Goal: Book appointment/travel/reservation

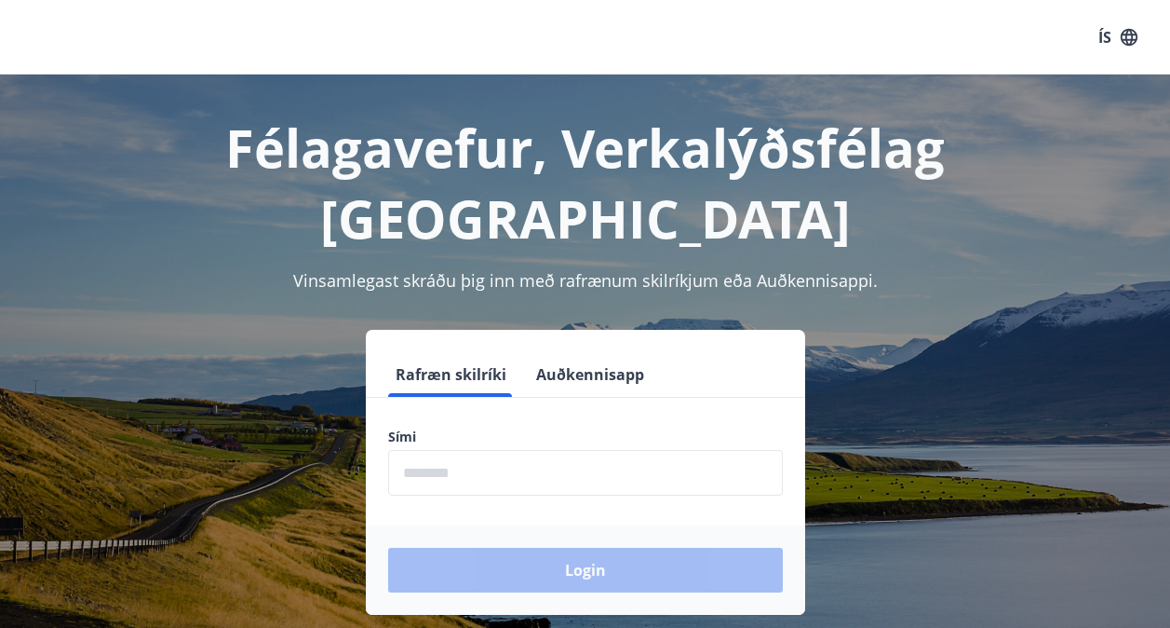
click at [446, 263] on input "phone" at bounding box center [585, 473] width 395 height 46
type input "********"
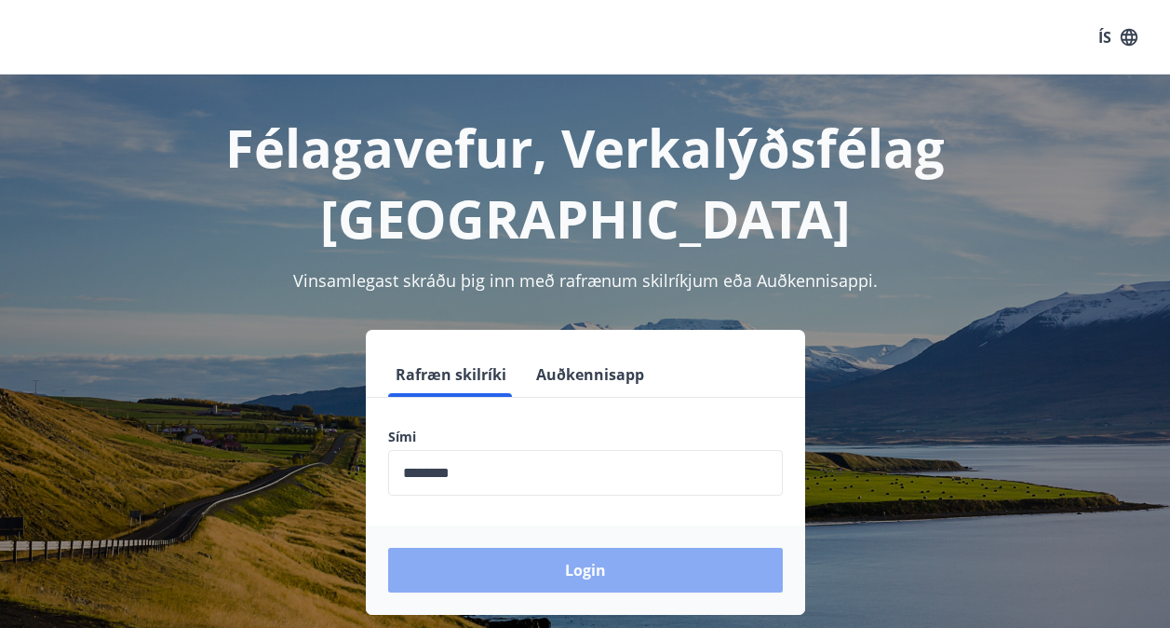
click at [460, 263] on button "Login" at bounding box center [585, 569] width 395 height 45
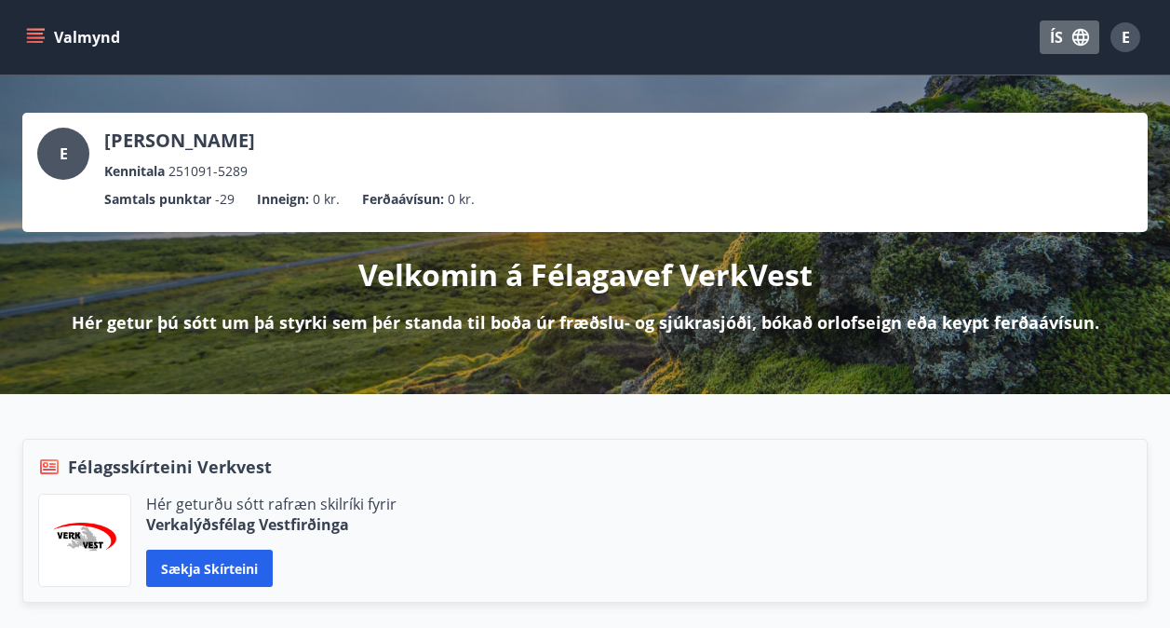
click at [1064, 37] on button "ÍS" at bounding box center [1070, 37] width 60 height 34
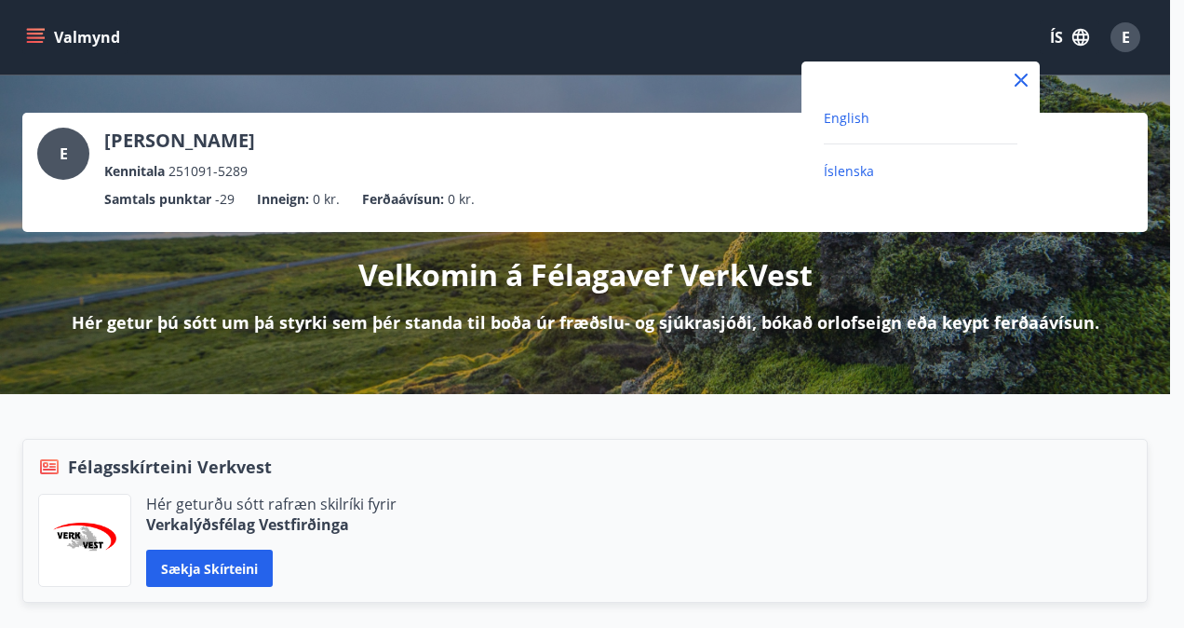
click at [846, 119] on span "English" at bounding box center [847, 118] width 46 height 18
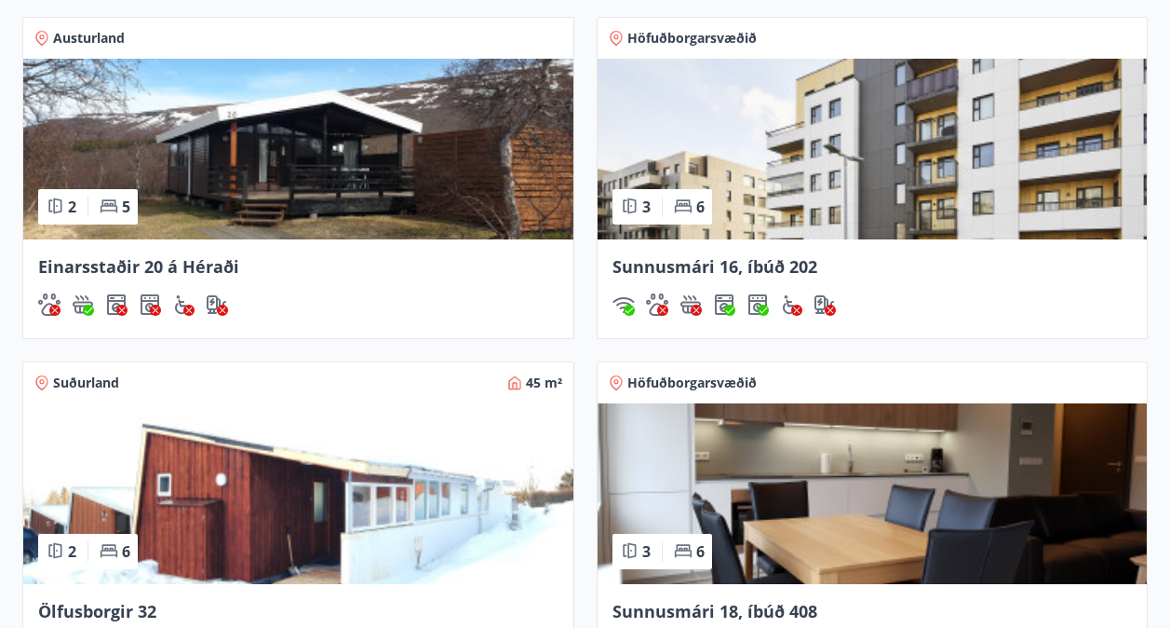
scroll to position [1490, 0]
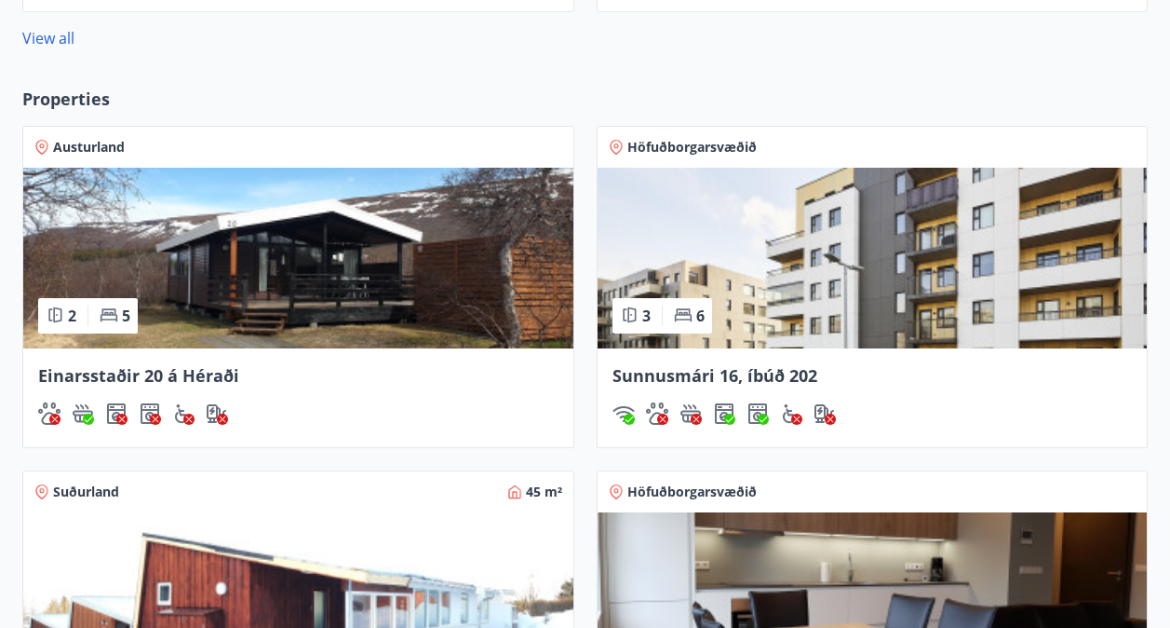
click at [826, 231] on img at bounding box center [873, 258] width 550 height 181
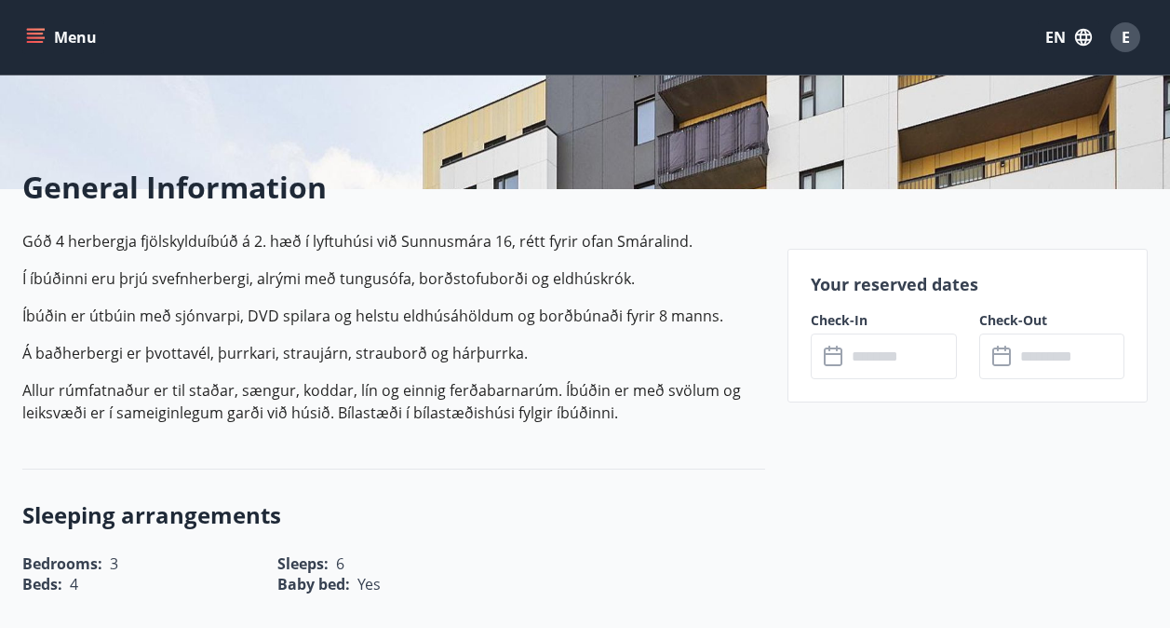
scroll to position [372, 0]
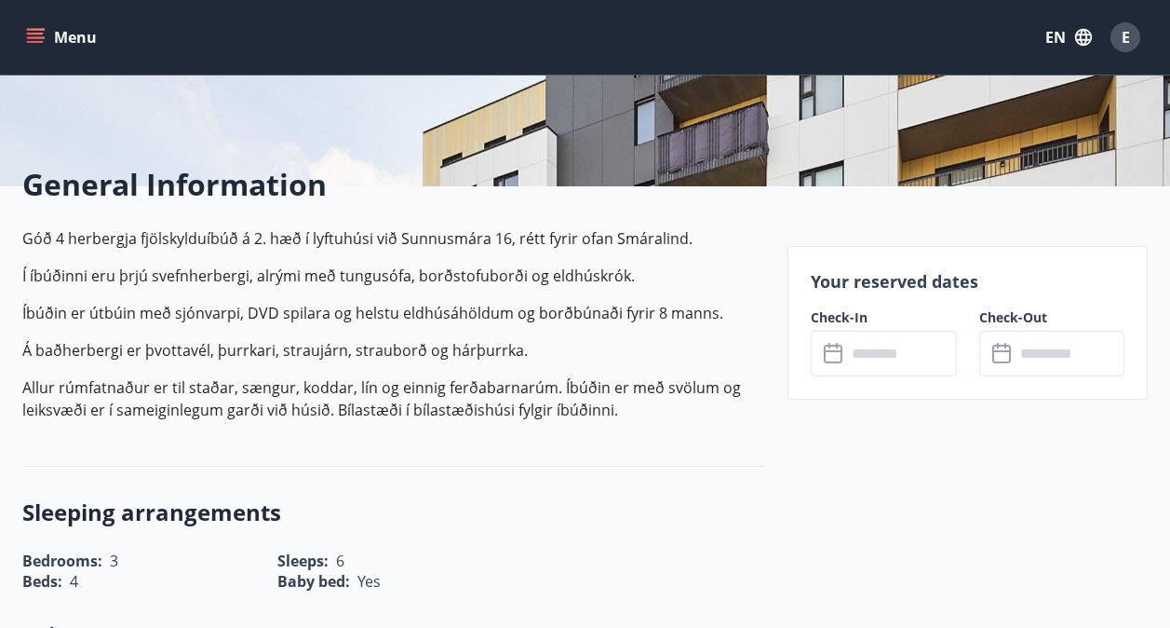
click at [900, 345] on input "text" at bounding box center [901, 354] width 111 height 46
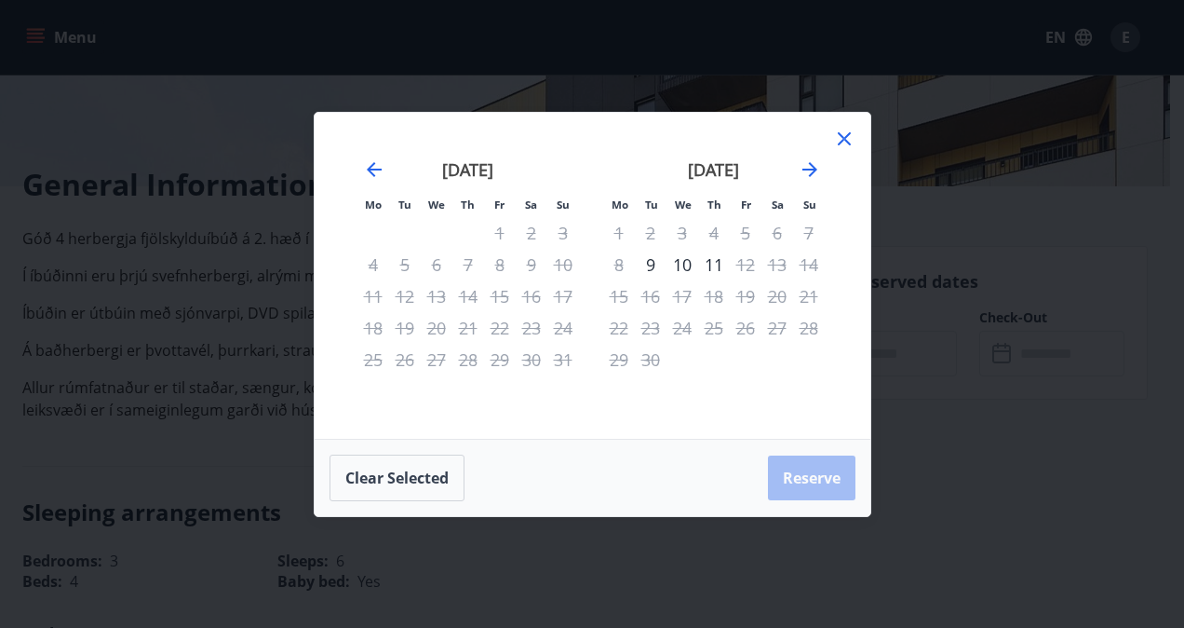
click at [840, 142] on icon at bounding box center [844, 138] width 13 height 13
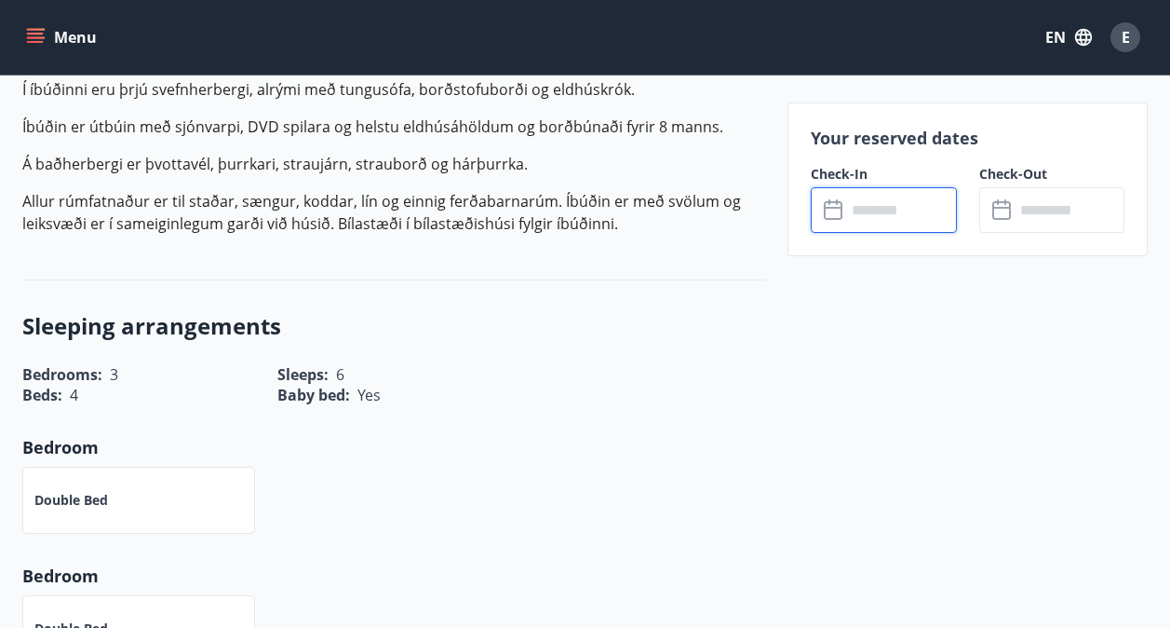
scroll to position [0, 0]
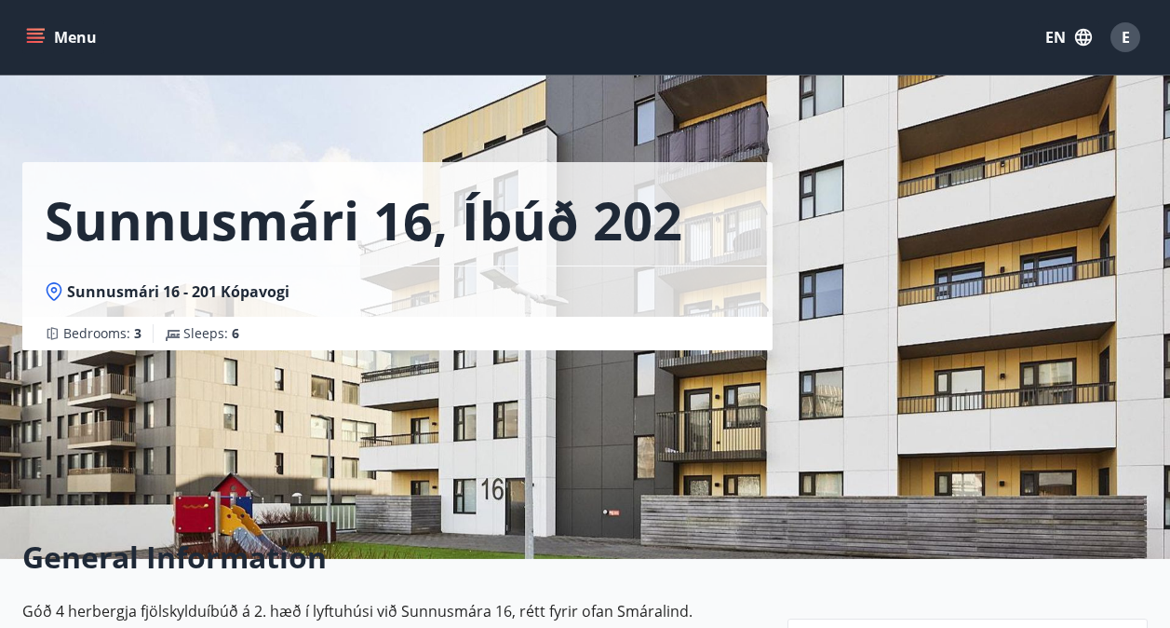
drag, startPoint x: 36, startPoint y: 41, endPoint x: 25, endPoint y: 37, distance: 11.8
click at [32, 38] on icon "menu" at bounding box center [35, 37] width 19 height 19
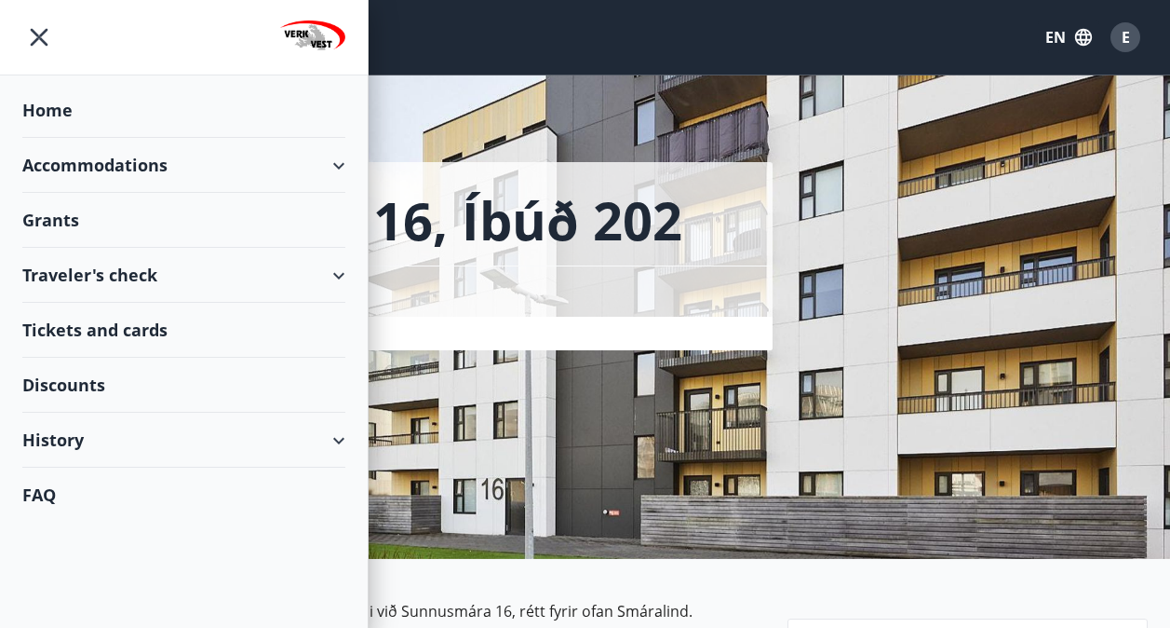
click at [104, 163] on div "Accommodations" at bounding box center [183, 165] width 323 height 55
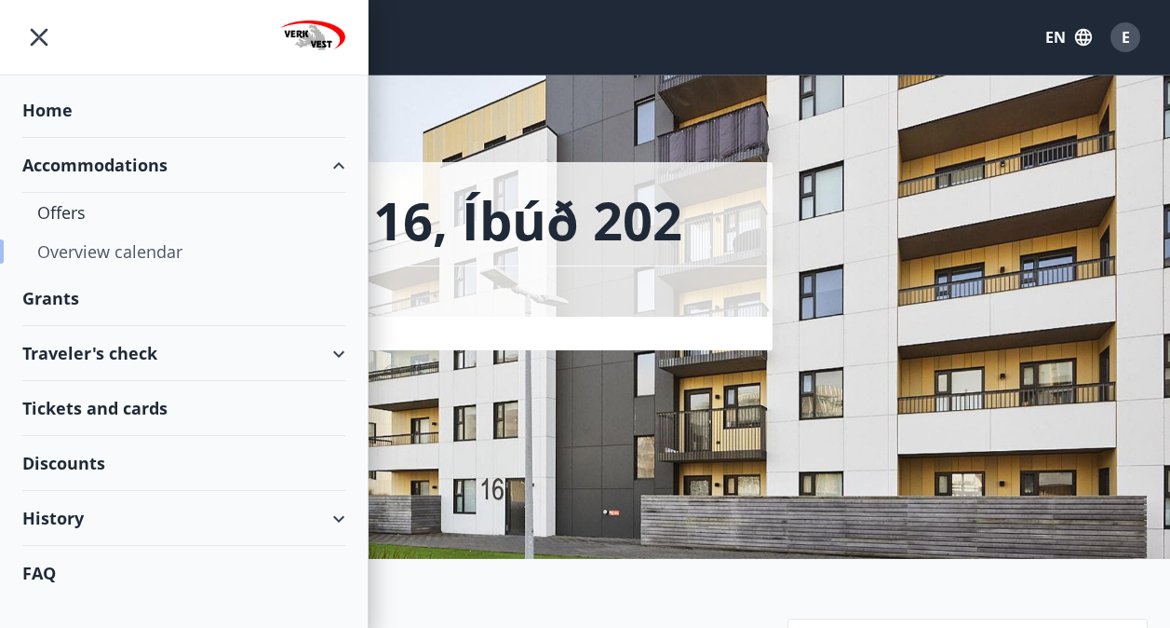
click at [111, 245] on div "Overview calendar" at bounding box center [183, 251] width 293 height 39
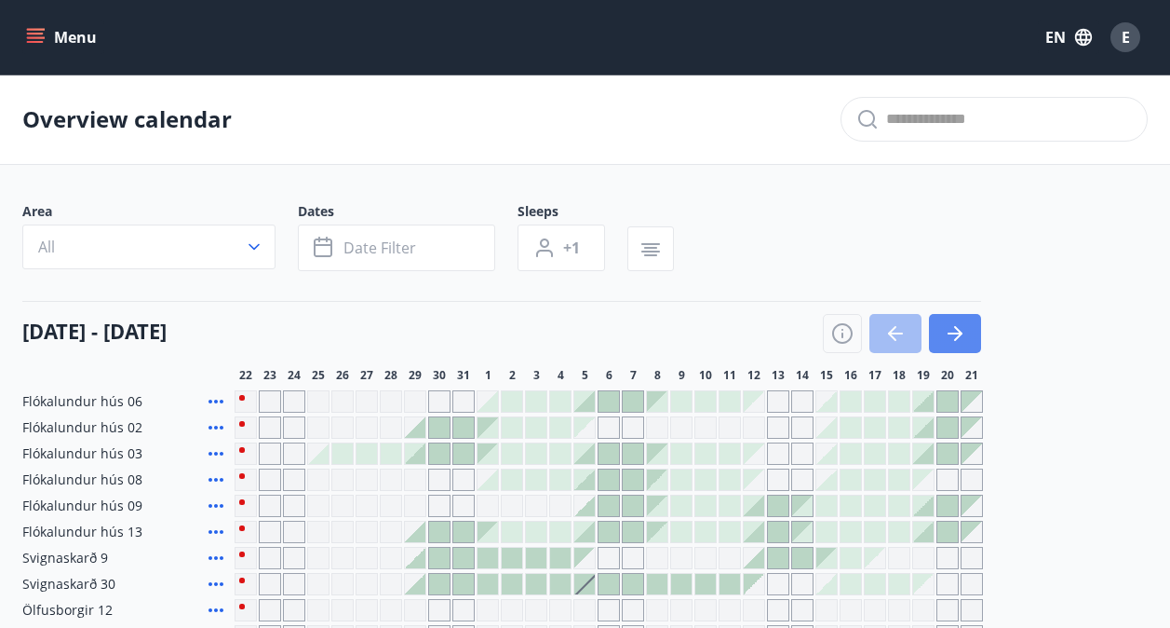
click at [968, 331] on button "button" at bounding box center [955, 333] width 52 height 39
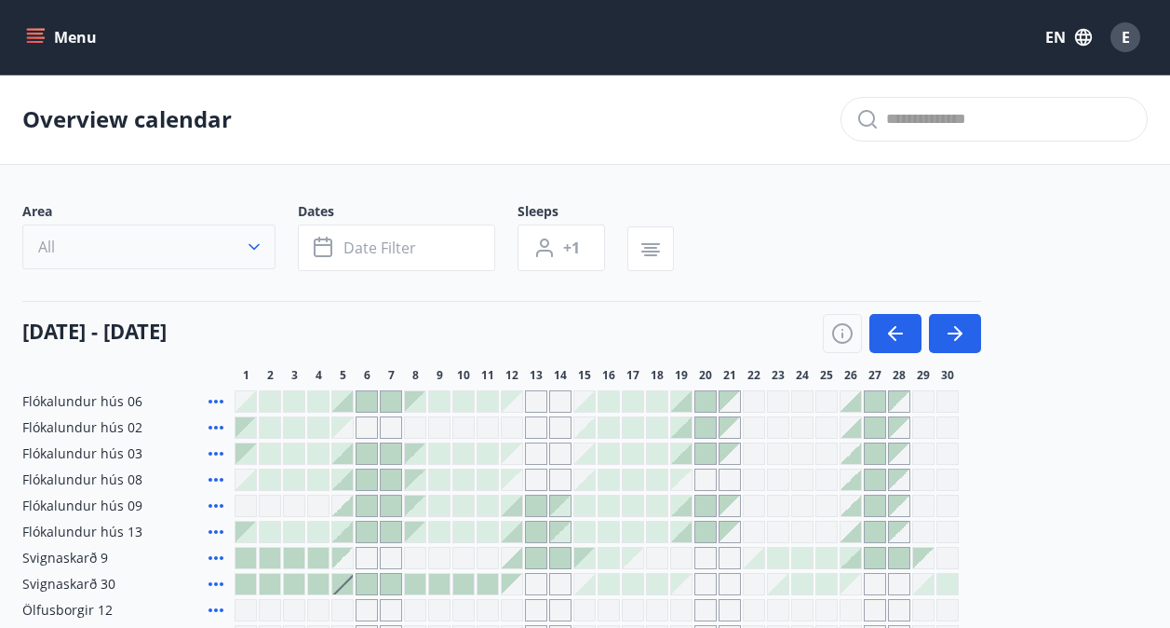
click at [245, 235] on button "All" at bounding box center [148, 246] width 253 height 45
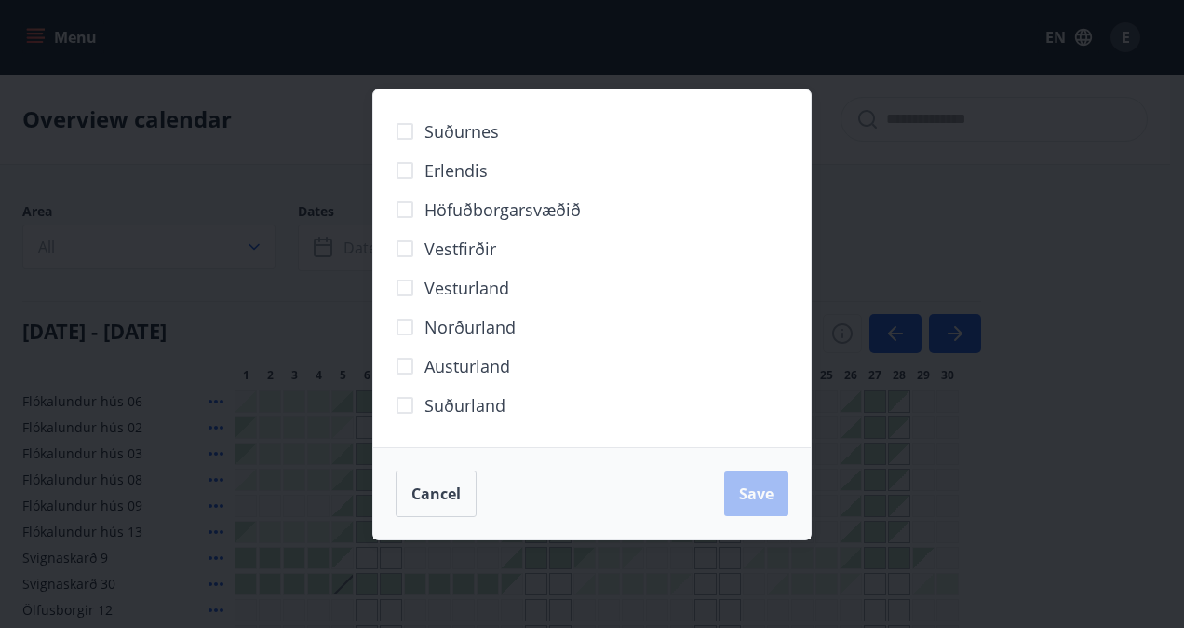
click at [252, 246] on div "Suðurnes Erlendis Höfuðborgarsvæðið [GEOGRAPHIC_DATA] [GEOGRAPHIC_DATA] [GEOGRA…" at bounding box center [592, 314] width 1184 height 628
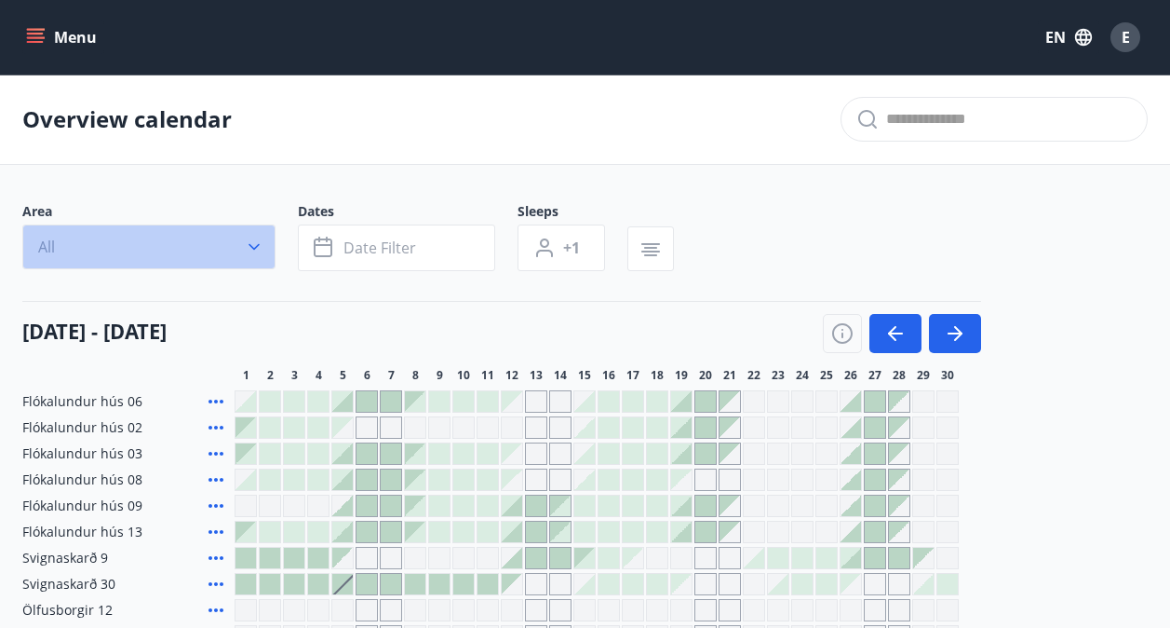
click at [252, 246] on icon "button" at bounding box center [254, 246] width 19 height 19
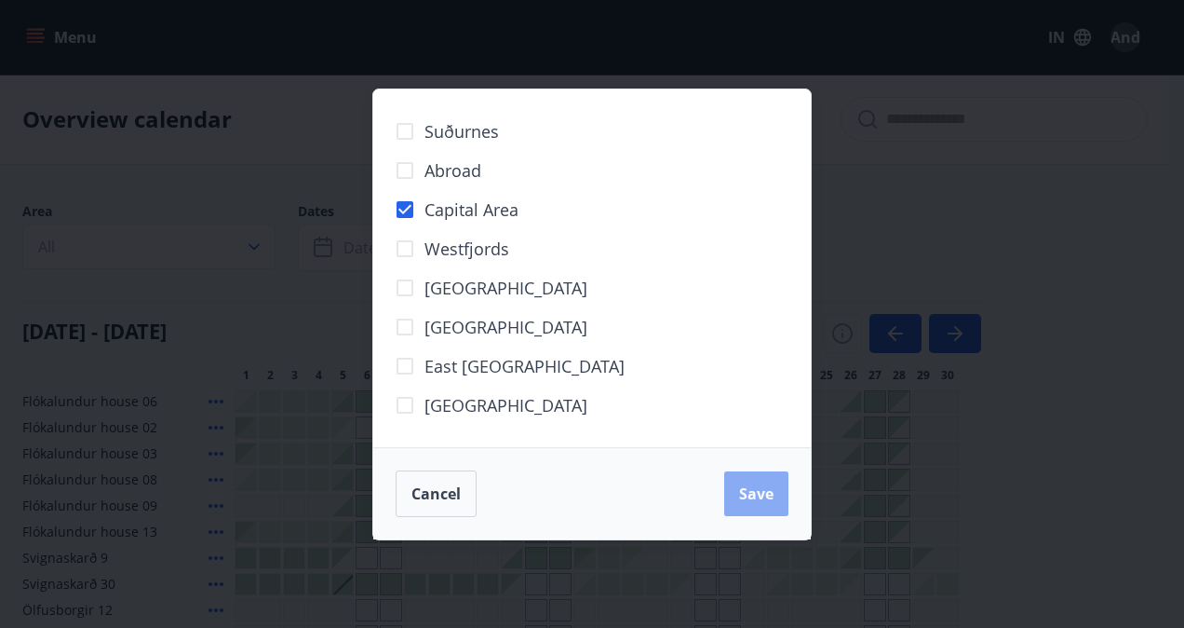
click at [780, 496] on button "Save" at bounding box center [756, 493] width 64 height 45
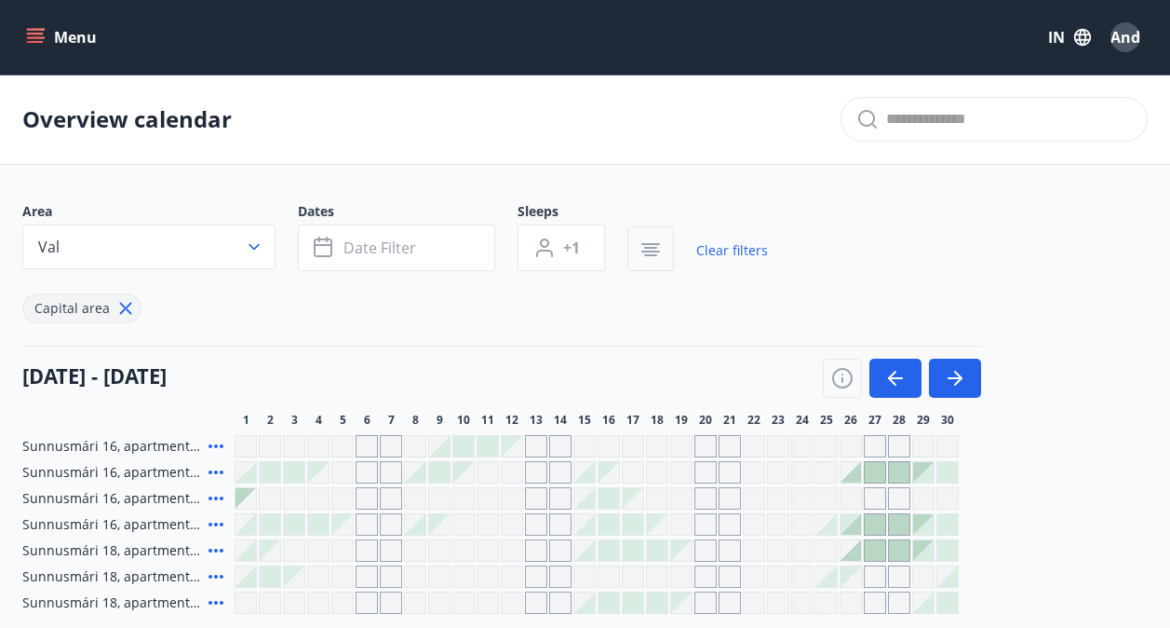
click at [651, 238] on icon "button" at bounding box center [651, 249] width 22 height 22
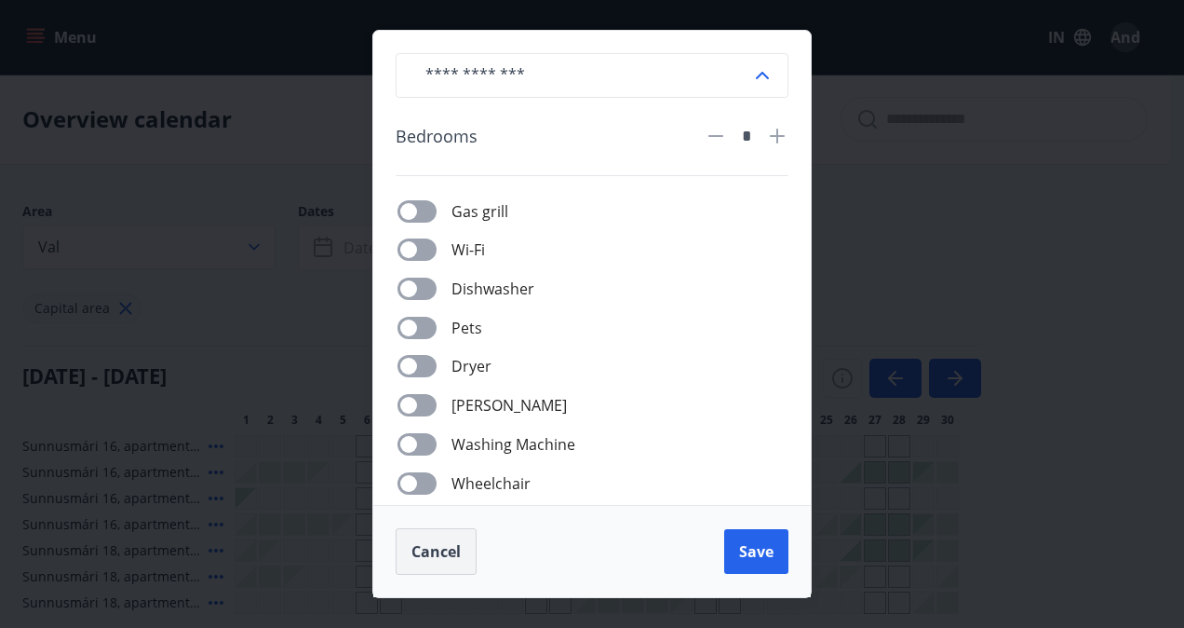
click at [433, 541] on span "Cancel" at bounding box center [436, 551] width 49 height 20
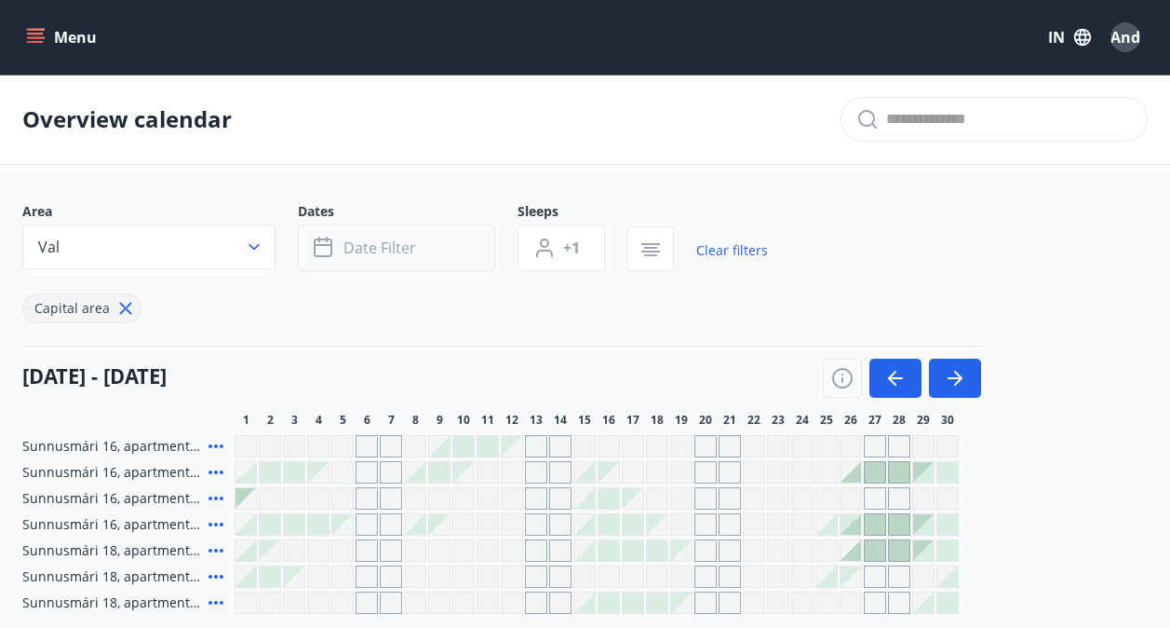
click at [423, 233] on button "Date filter" at bounding box center [396, 247] width 197 height 47
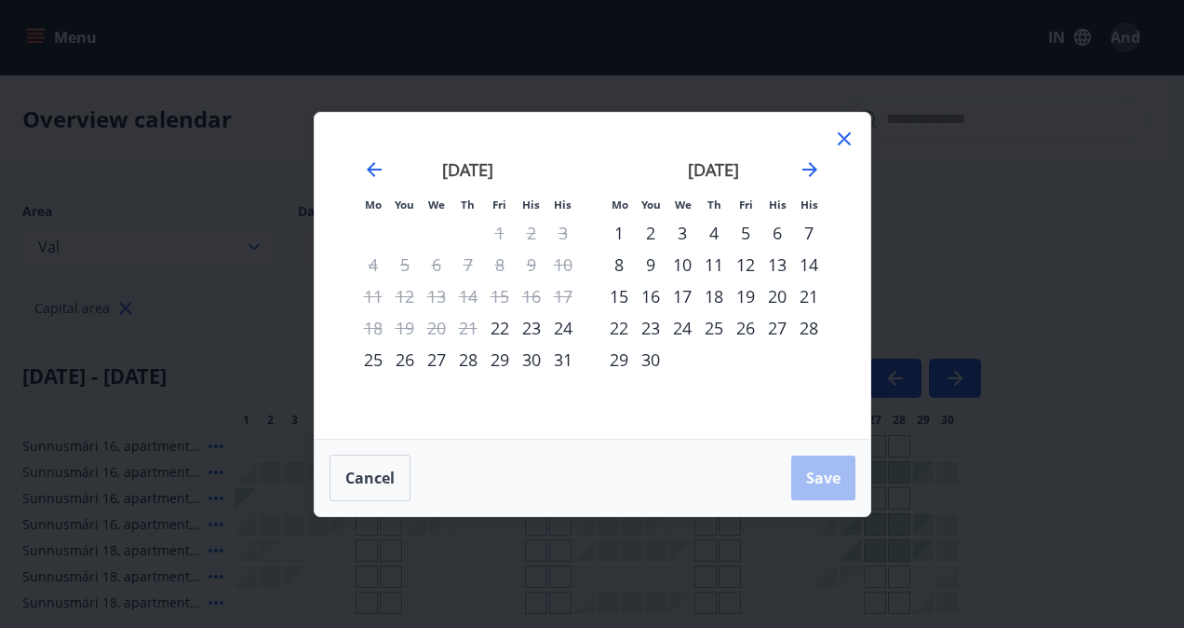
click at [647, 328] on div "23" at bounding box center [651, 328] width 32 height 32
click at [819, 328] on div "28" at bounding box center [809, 328] width 32 height 32
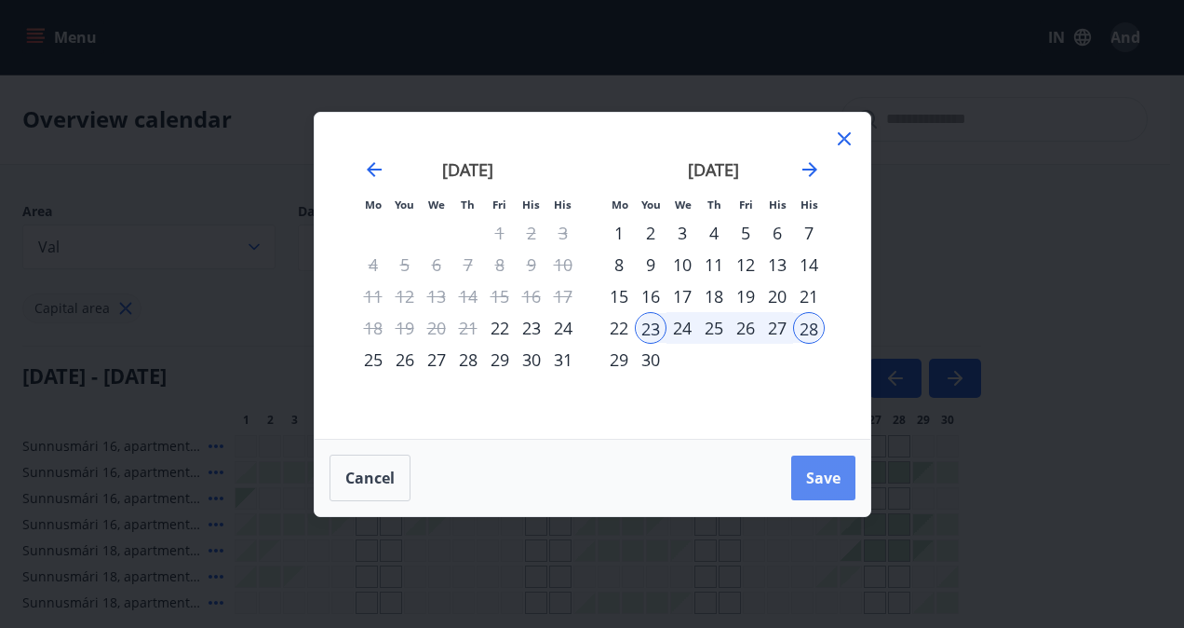
click at [835, 473] on span "Save" at bounding box center [823, 477] width 34 height 20
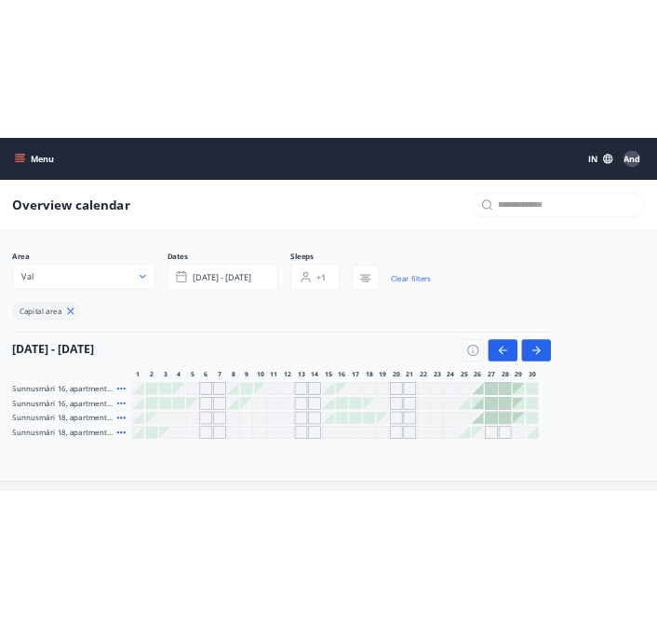
scroll to position [139, 0]
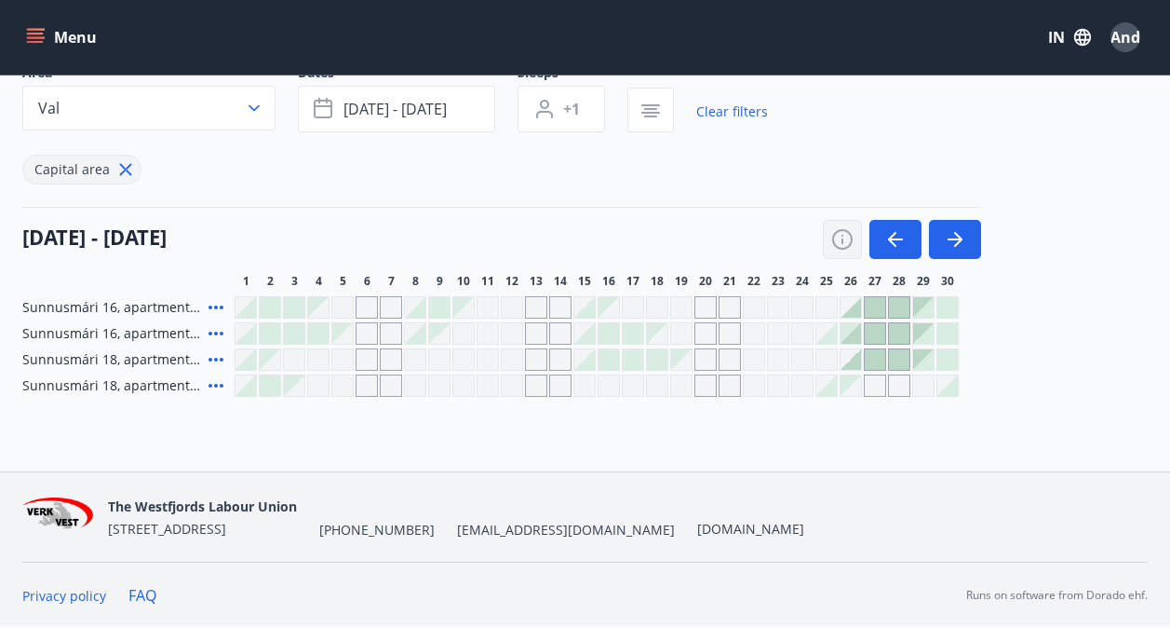
click at [840, 238] on icon "button" at bounding box center [842, 239] width 22 height 22
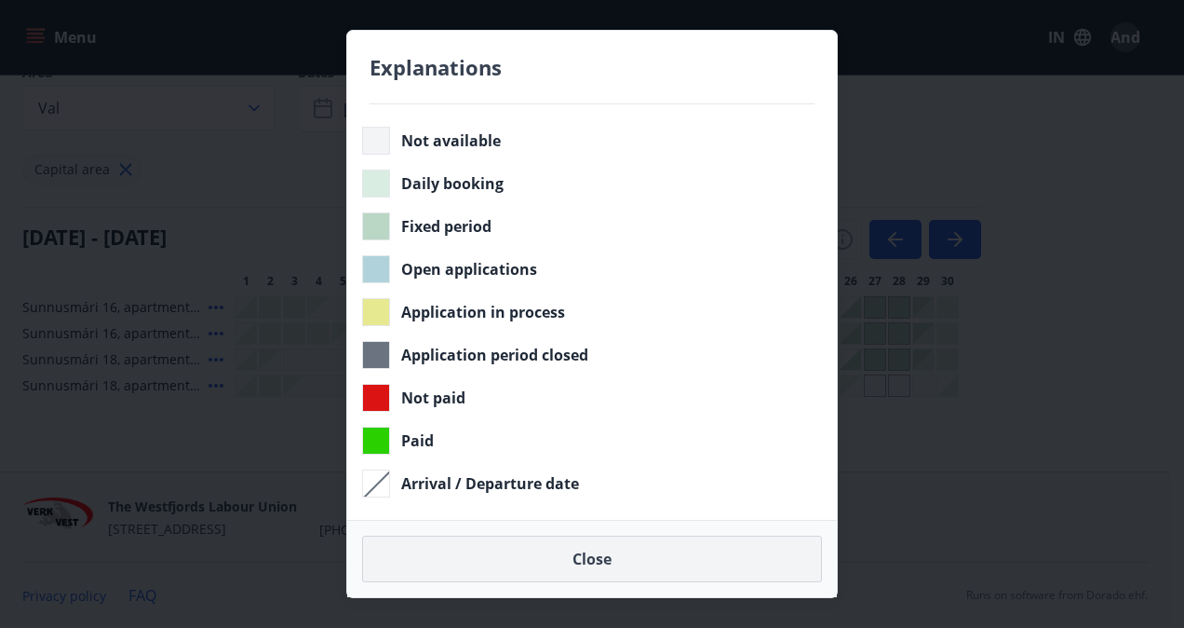
click at [609, 557] on font "Close" at bounding box center [592, 558] width 39 height 20
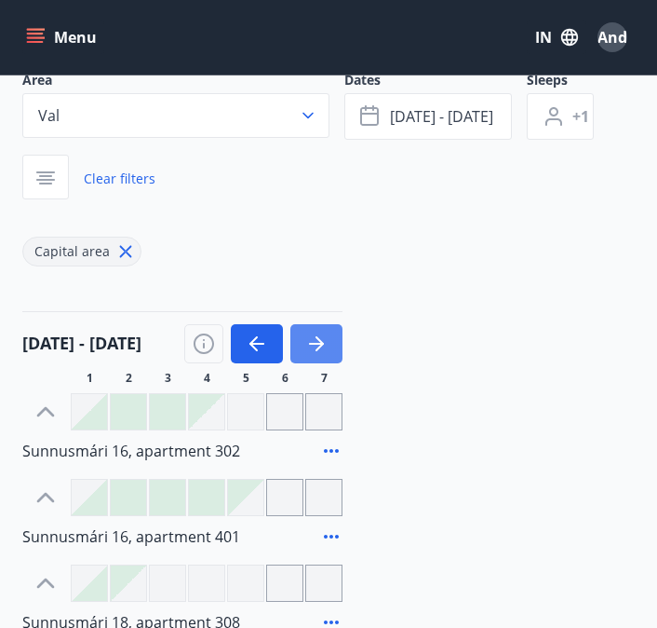
click at [322, 331] on button "button" at bounding box center [316, 343] width 52 height 39
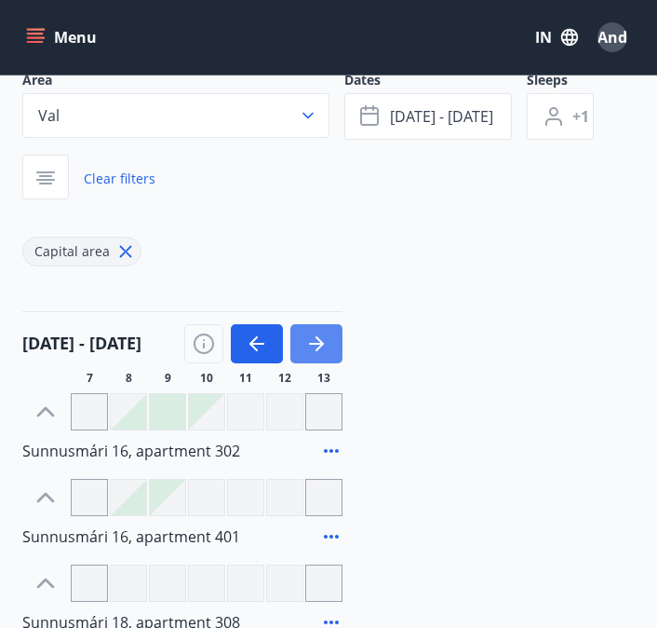
click at [322, 331] on button "button" at bounding box center [316, 343] width 52 height 39
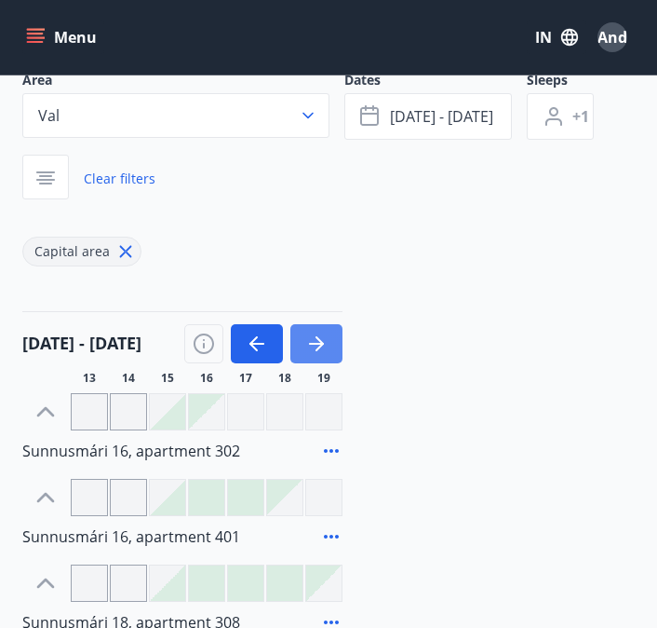
click at [322, 331] on button "button" at bounding box center [316, 343] width 52 height 39
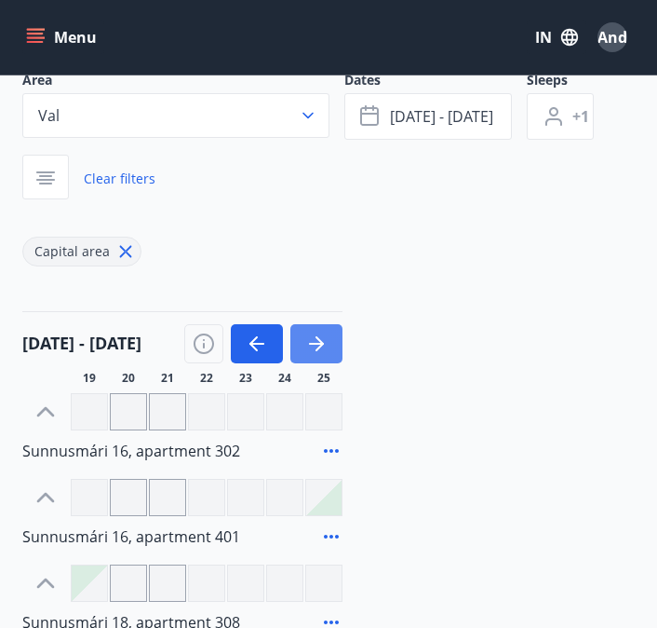
scroll to position [325, 0]
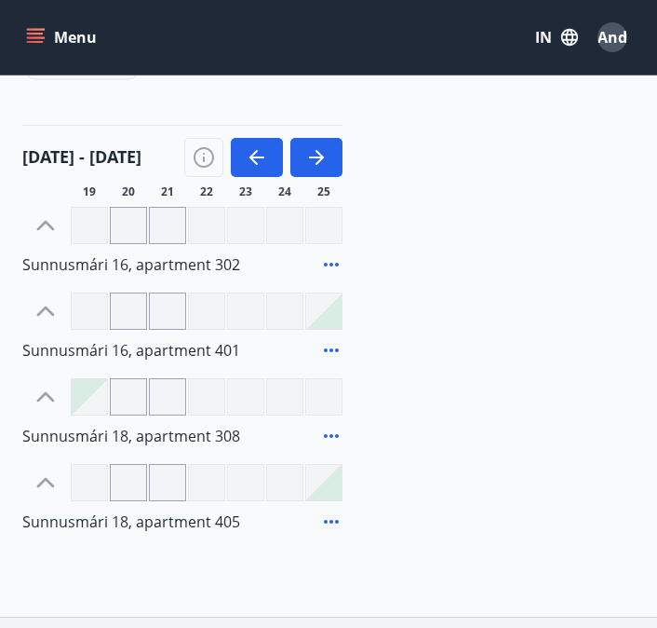
click at [135, 390] on div at bounding box center [128, 396] width 37 height 37
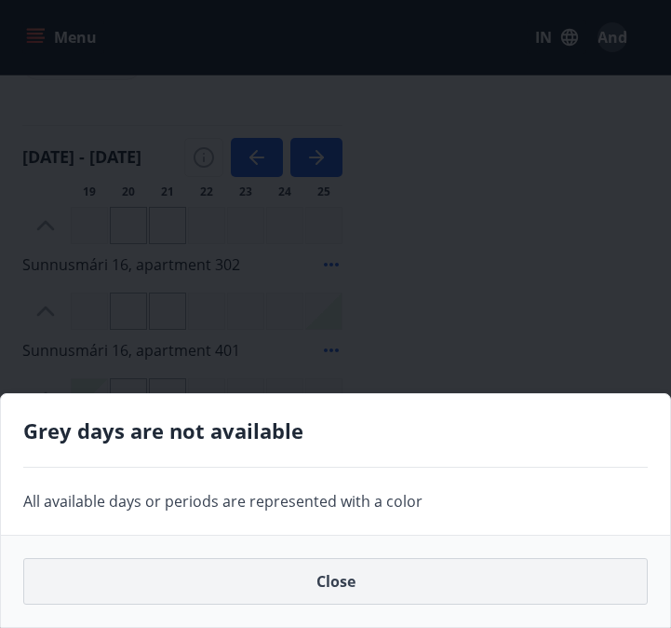
click at [351, 577] on font "Close" at bounding box center [336, 581] width 39 height 20
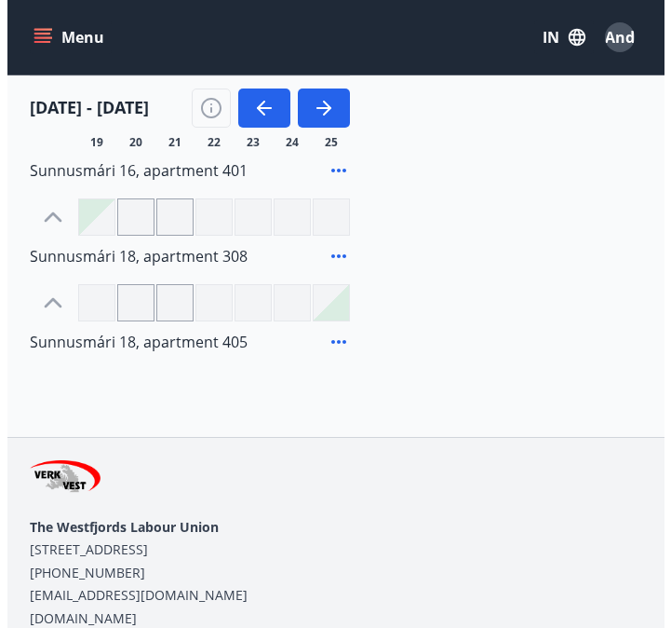
scroll to position [604, 0]
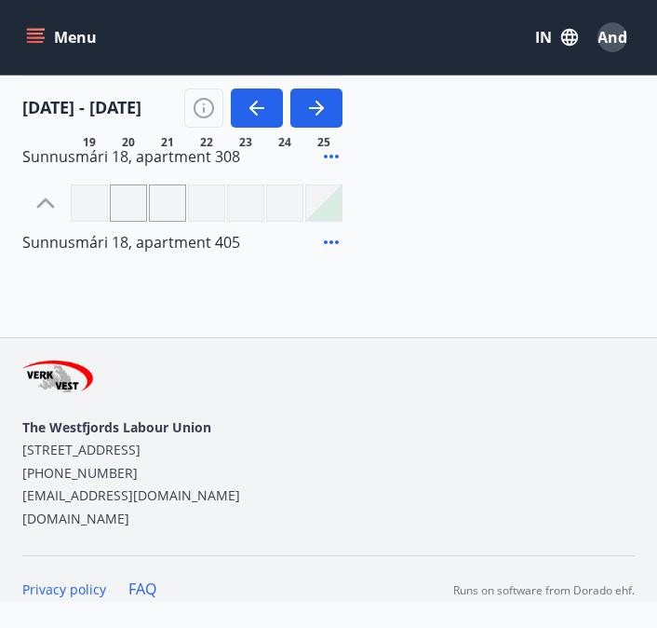
click at [332, 242] on icon at bounding box center [331, 242] width 15 height 4
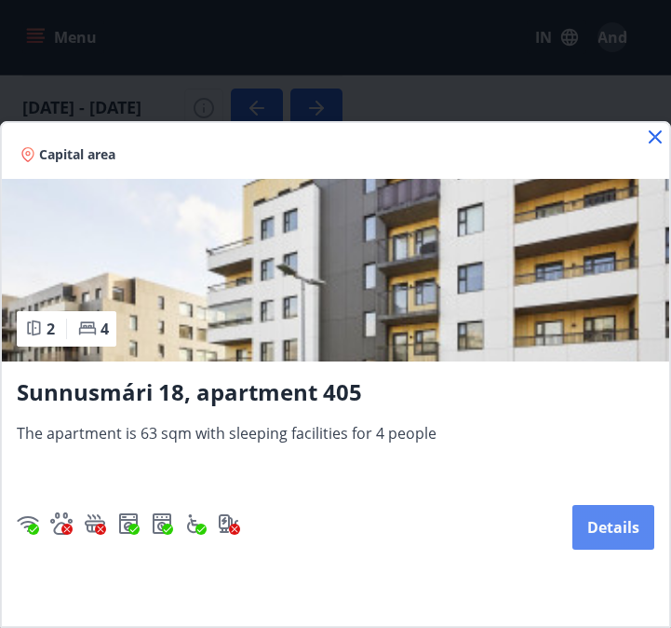
click at [588, 511] on button "Details" at bounding box center [614, 527] width 82 height 45
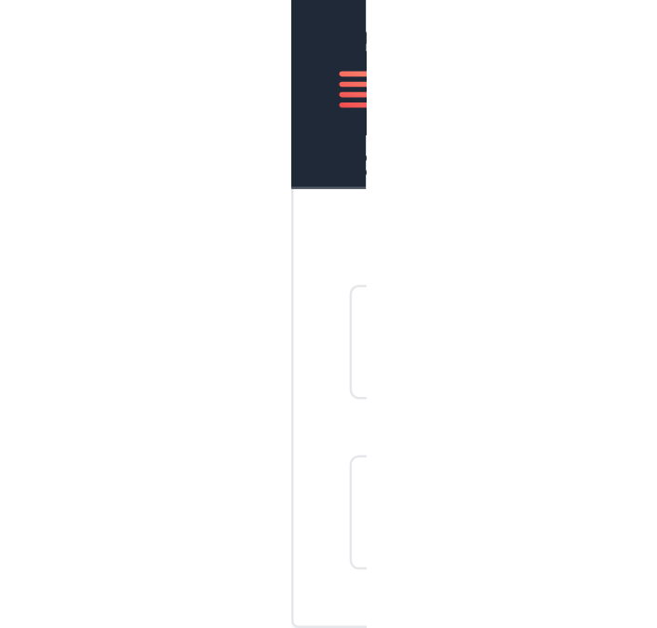
scroll to position [2612, 0]
